Goal: Task Accomplishment & Management: Manage account settings

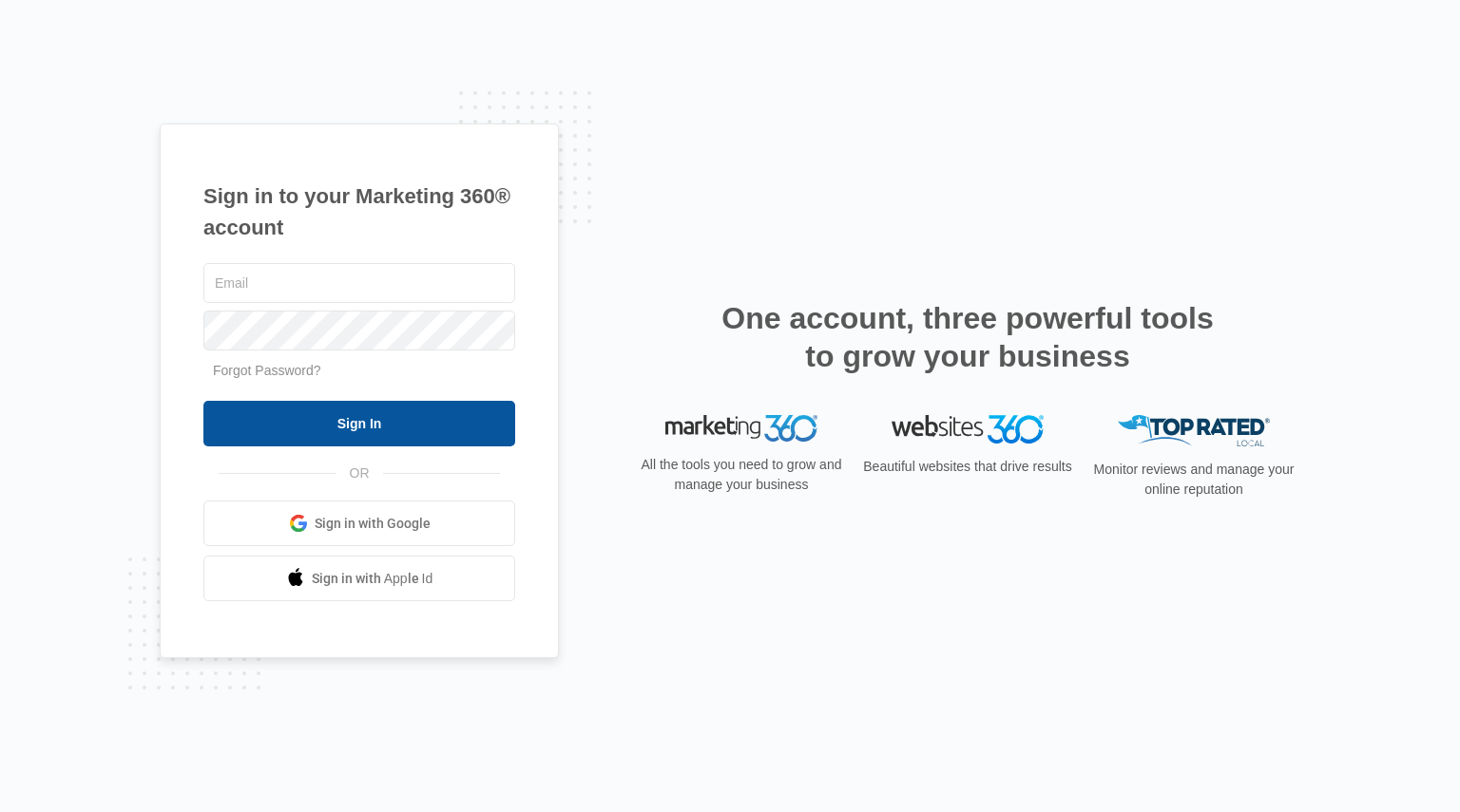
type input "[EMAIL_ADDRESS][DOMAIN_NAME]"
click at [448, 446] on input "Sign In" at bounding box center [358, 424] width 312 height 46
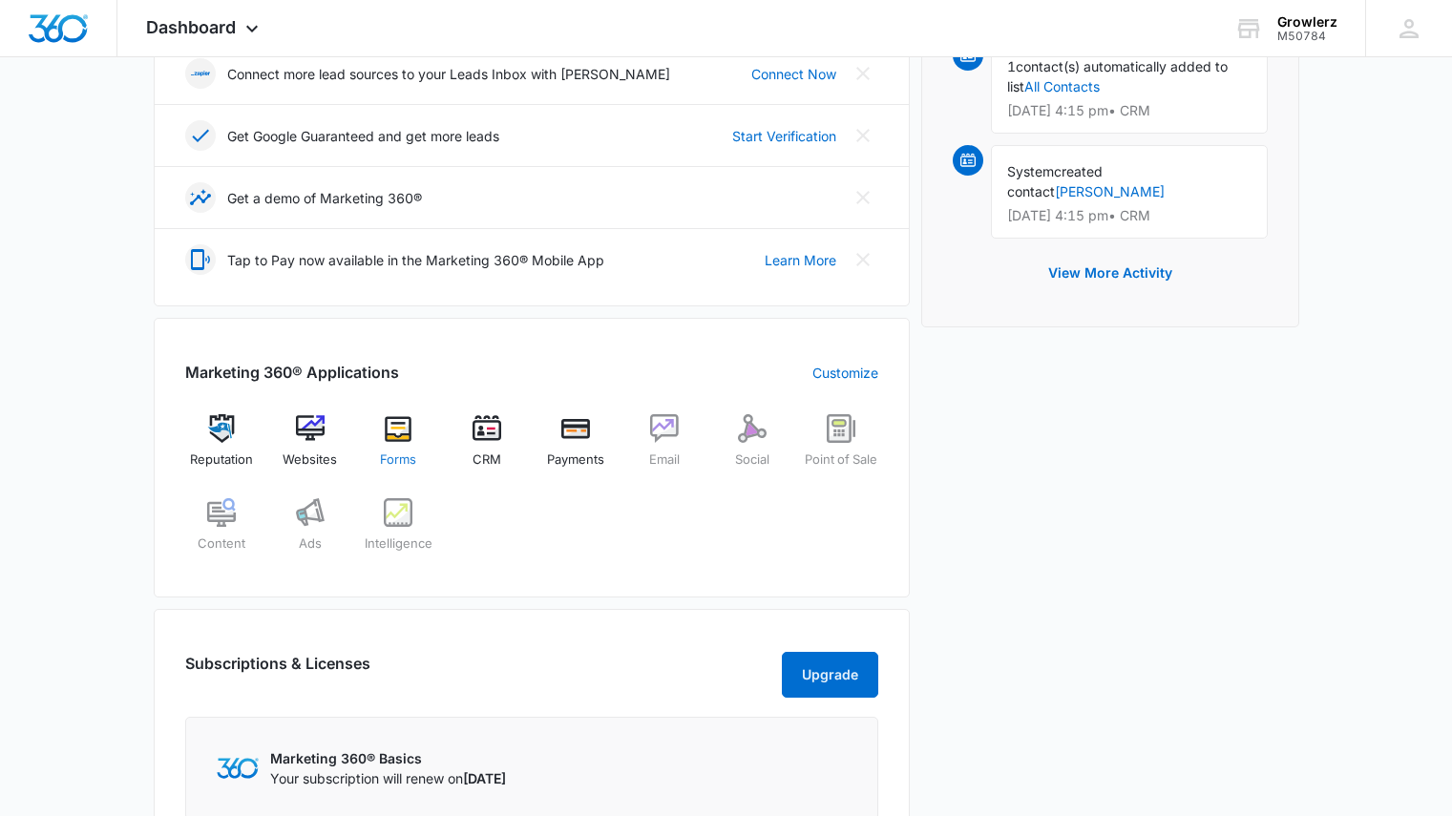
scroll to position [544, 0]
click at [316, 447] on div "Websites" at bounding box center [310, 447] width 74 height 69
